Goal: Task Accomplishment & Management: Manage account settings

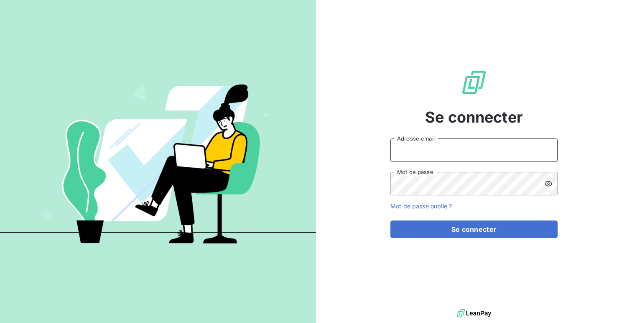
click at [401, 154] on input "Adresse email" at bounding box center [474, 149] width 167 height 23
type input "admin@cgff"
click at [391, 220] on button "Se connecter" at bounding box center [474, 229] width 167 height 18
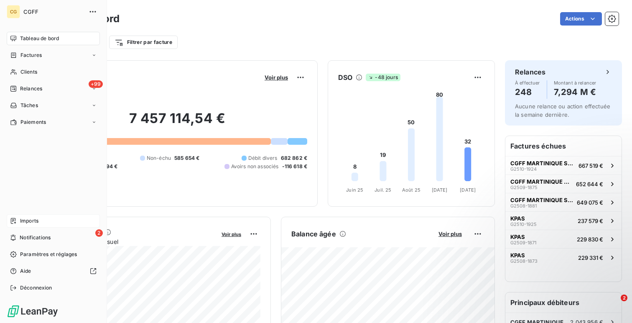
click at [36, 225] on div "Imports" at bounding box center [53, 220] width 93 height 13
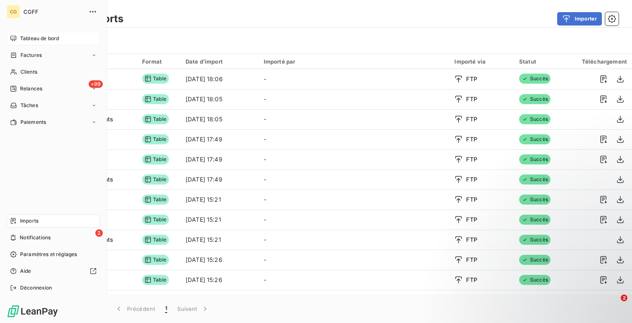
click at [31, 37] on span "Tableau de bord" at bounding box center [39, 39] width 39 height 8
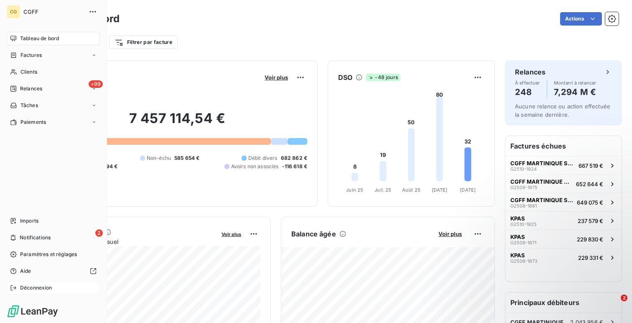
click at [23, 288] on span "Déconnexion" at bounding box center [36, 288] width 32 height 8
